Goal: Information Seeking & Learning: Check status

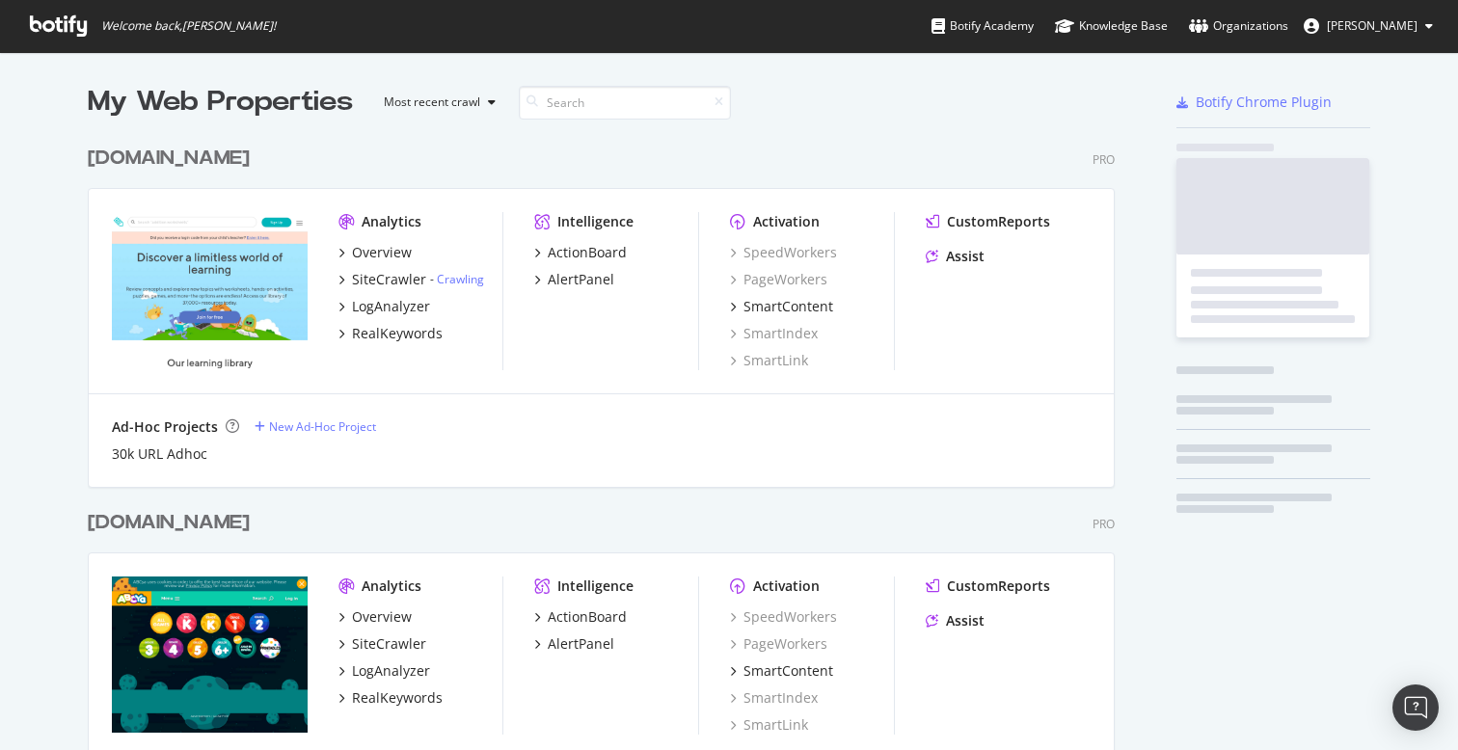
scroll to position [4501, 1042]
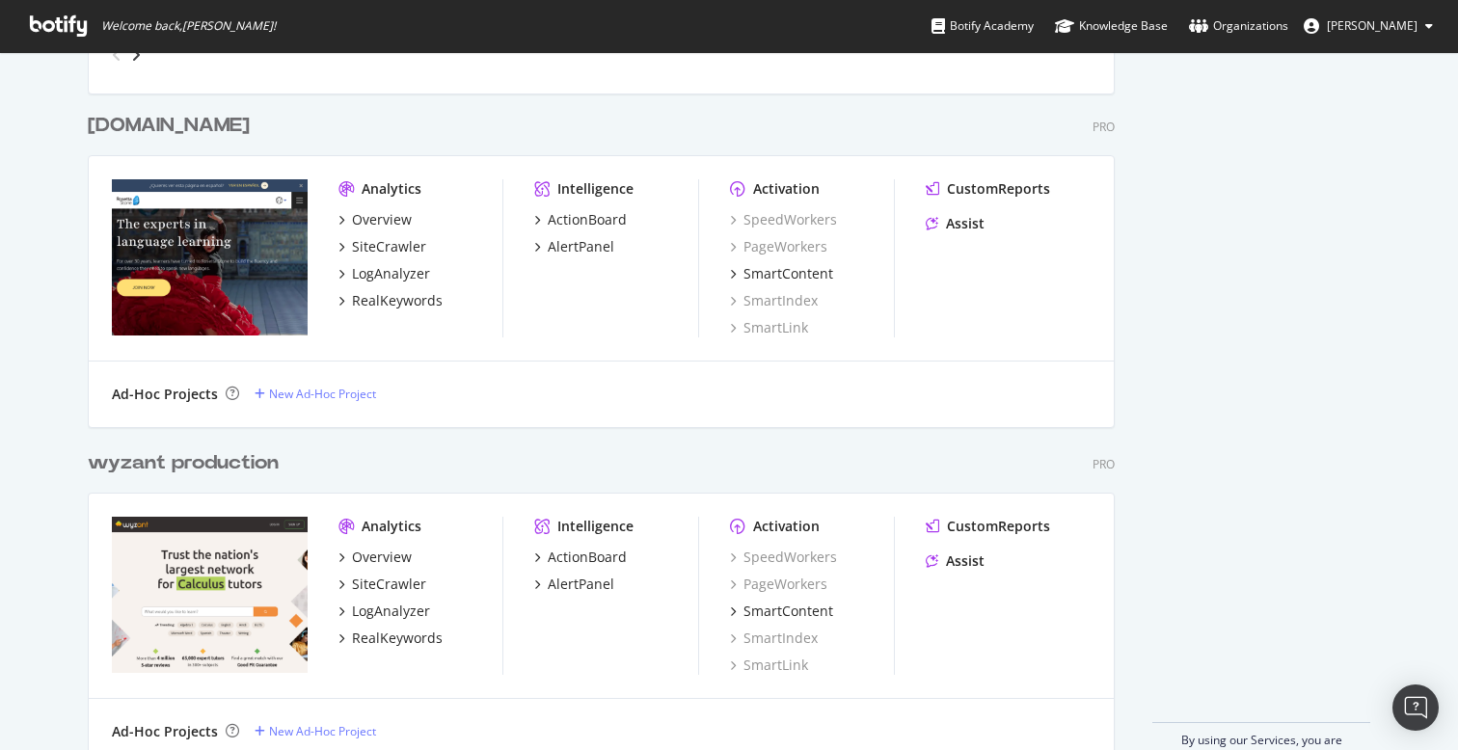
scroll to position [4944, 0]
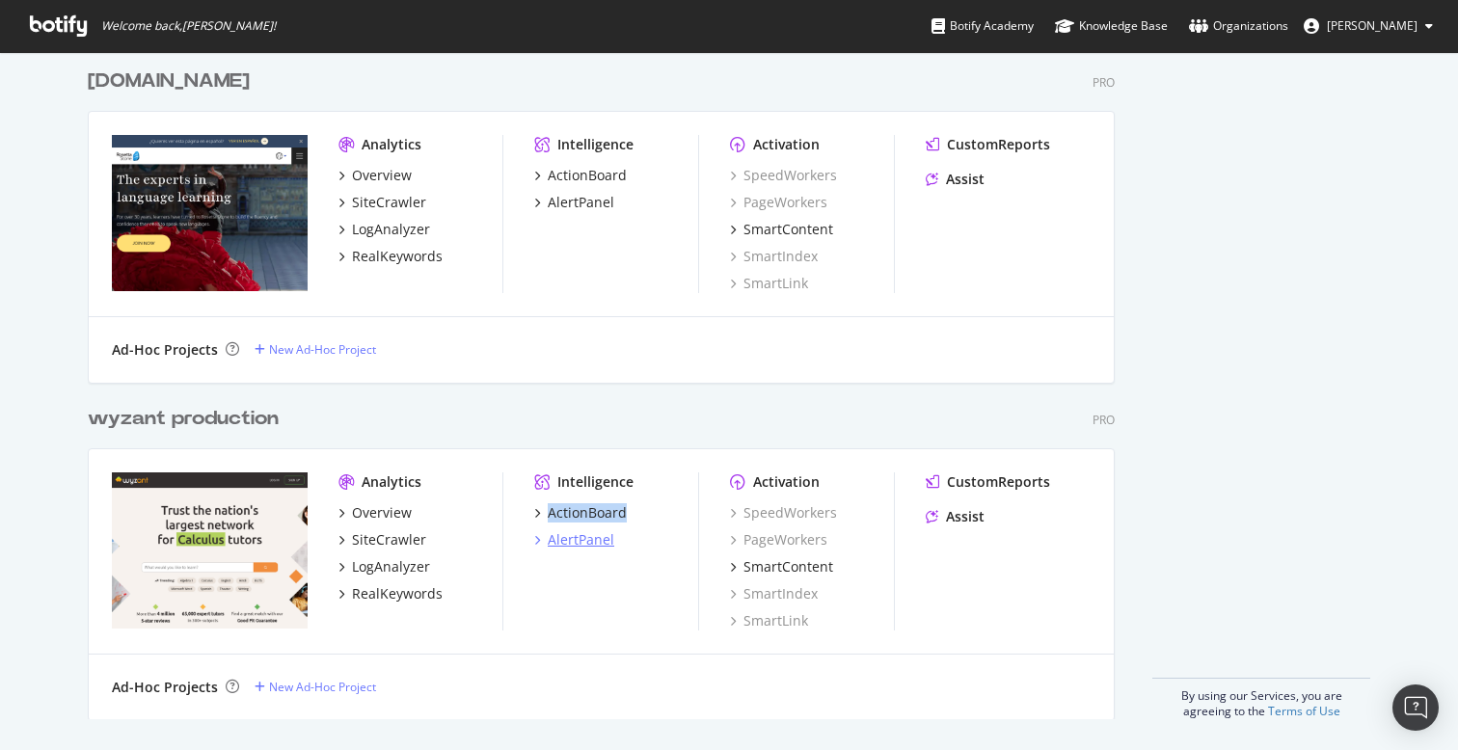
click at [597, 544] on div "AlertPanel" at bounding box center [581, 539] width 67 height 19
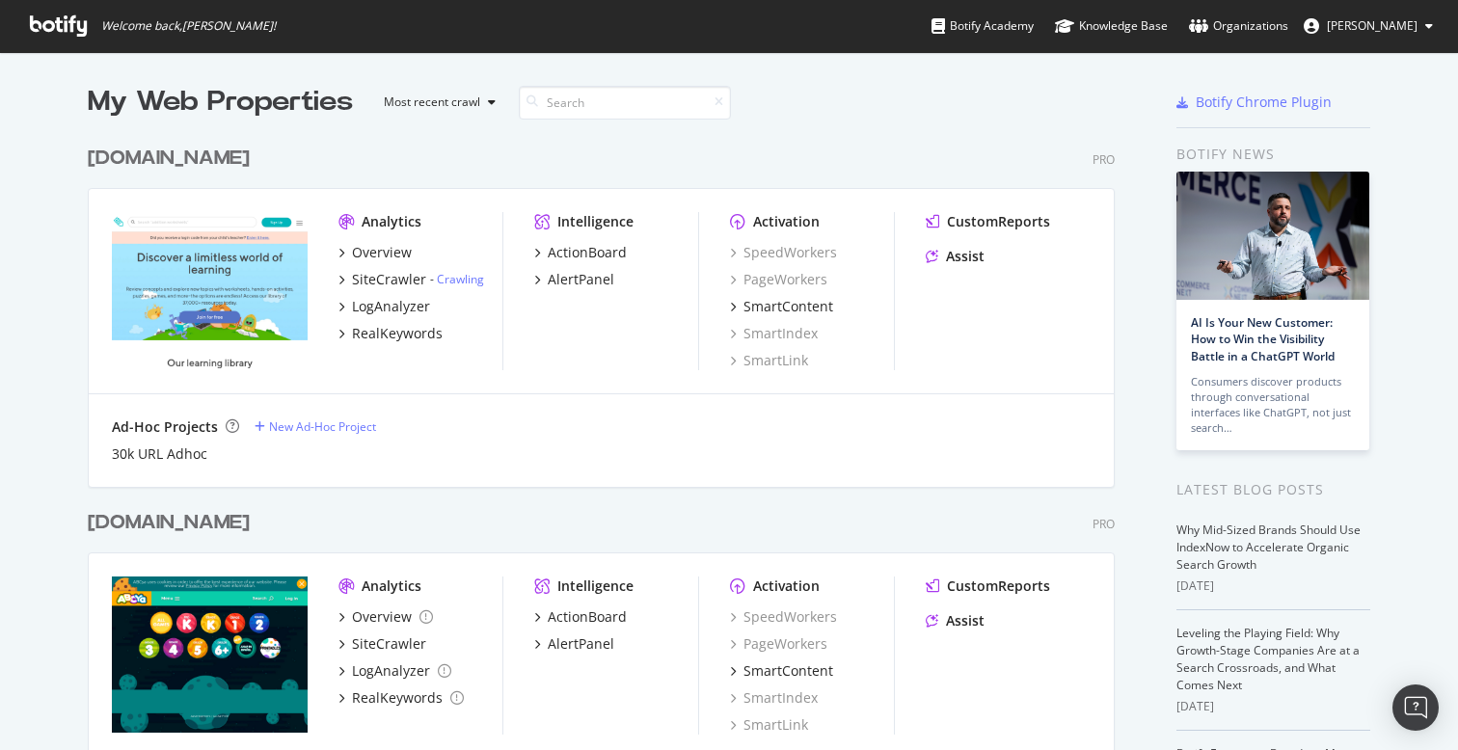
click at [605, 166] on div "Education.com Pro" at bounding box center [601, 159] width 1027 height 28
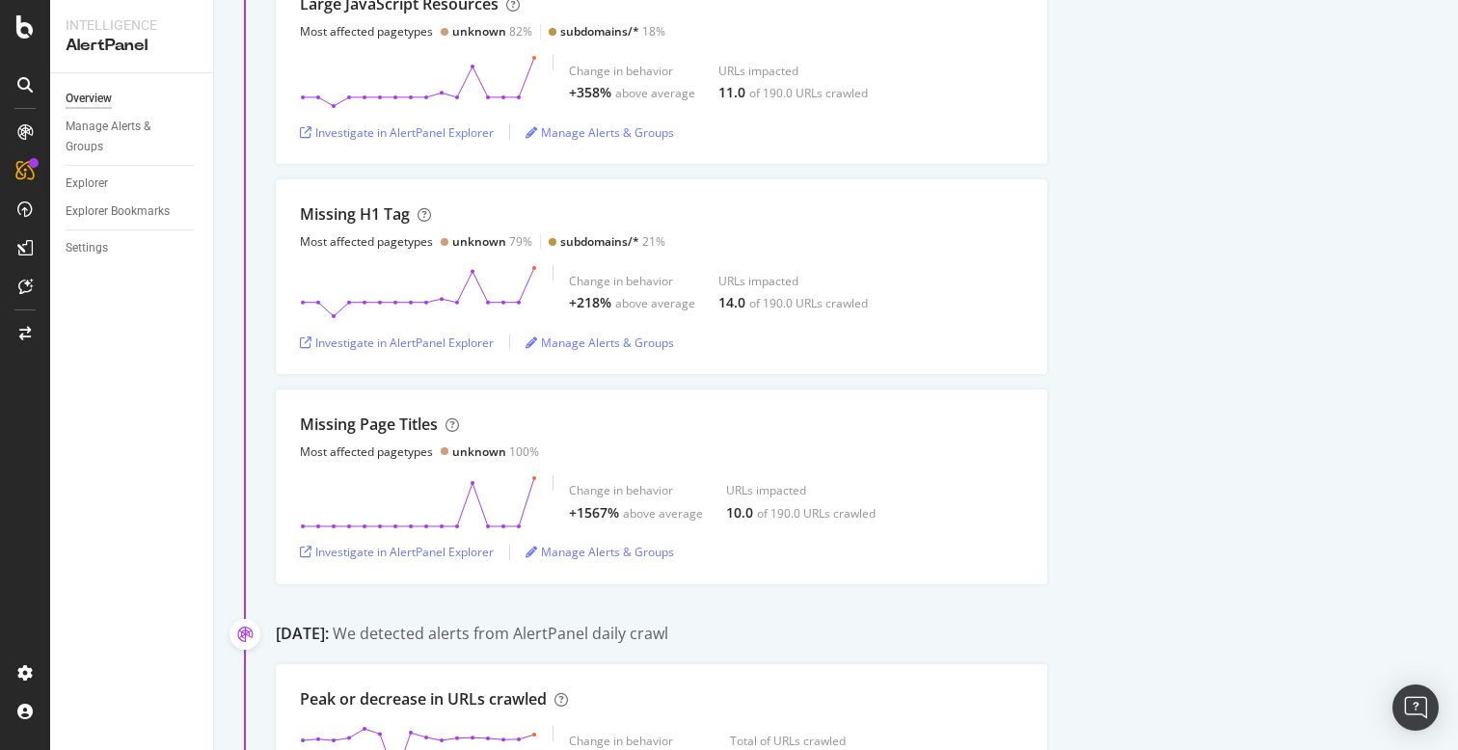
scroll to position [590, 0]
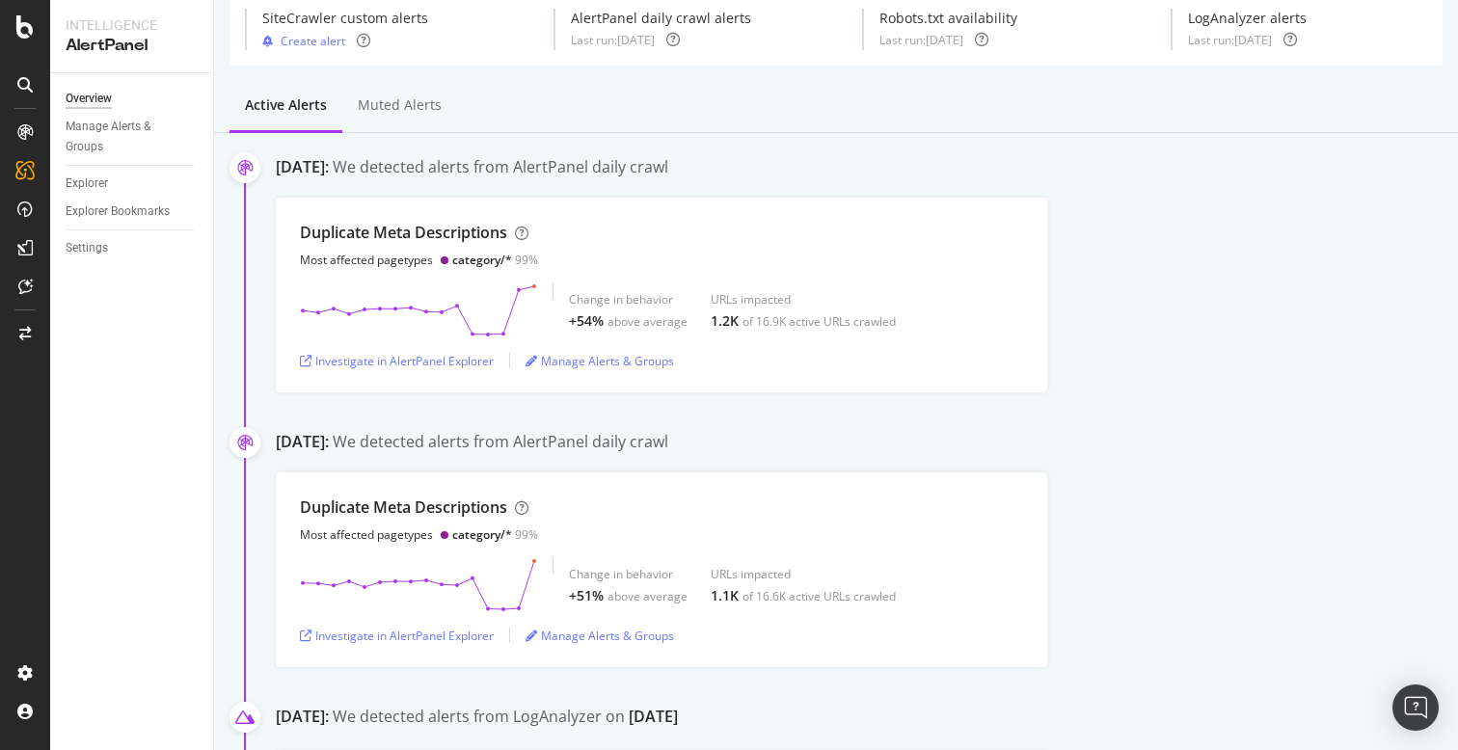
scroll to position [67, 0]
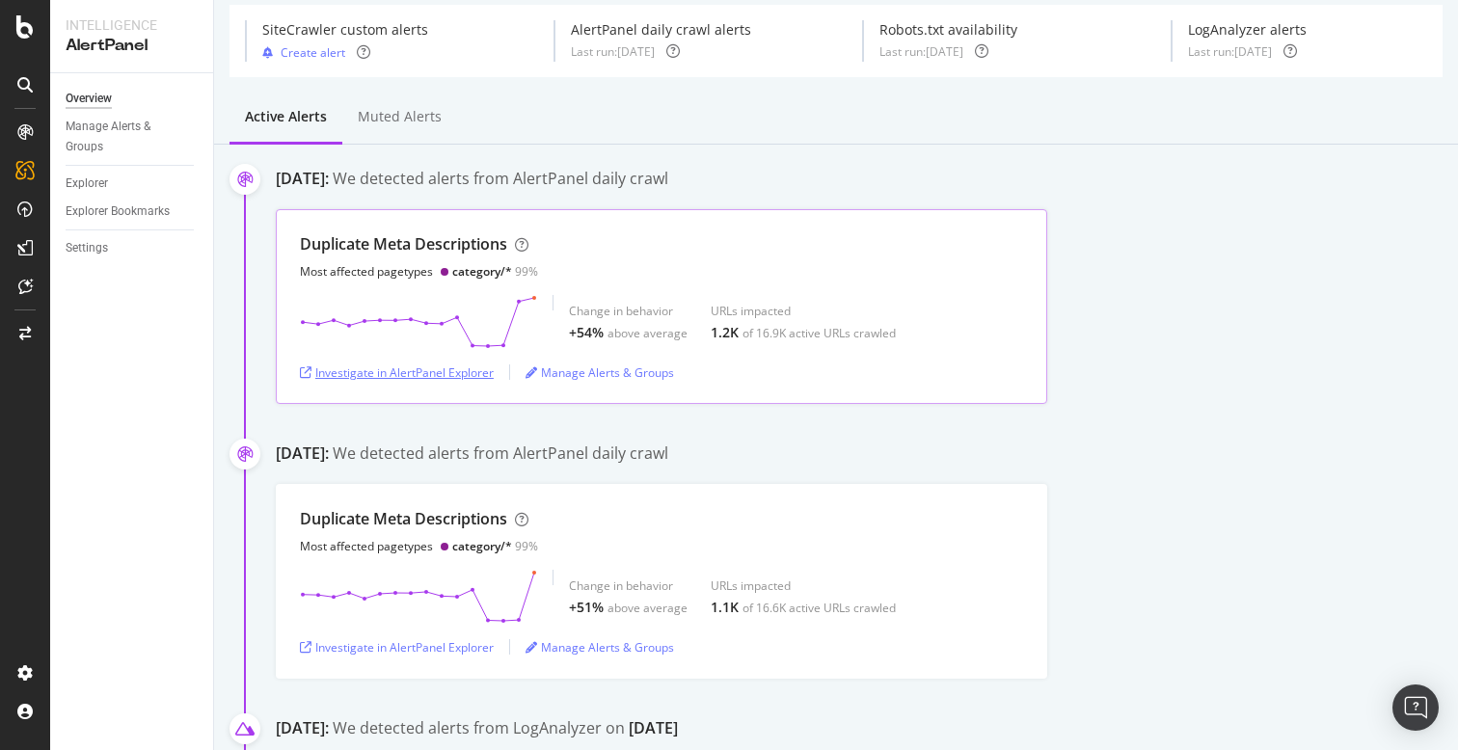
click at [410, 372] on div "Investigate in AlertPanel Explorer" at bounding box center [397, 372] width 194 height 16
